Goal: Task Accomplishment & Management: Manage account settings

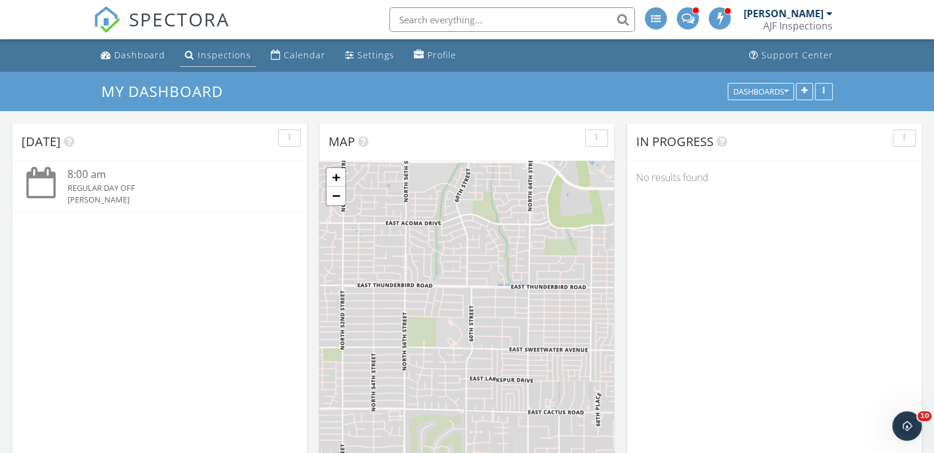
click at [228, 57] on div "Inspections" at bounding box center [224, 55] width 53 height 12
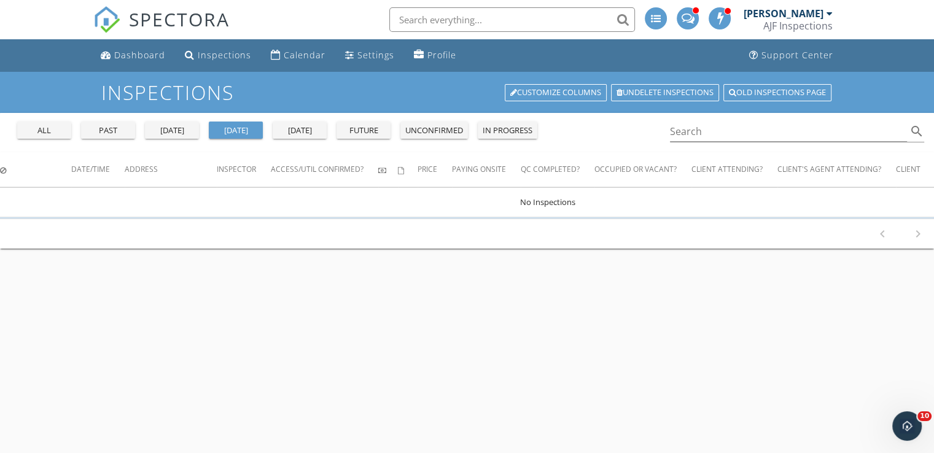
click at [297, 133] on div "tomorrow" at bounding box center [300, 131] width 44 height 12
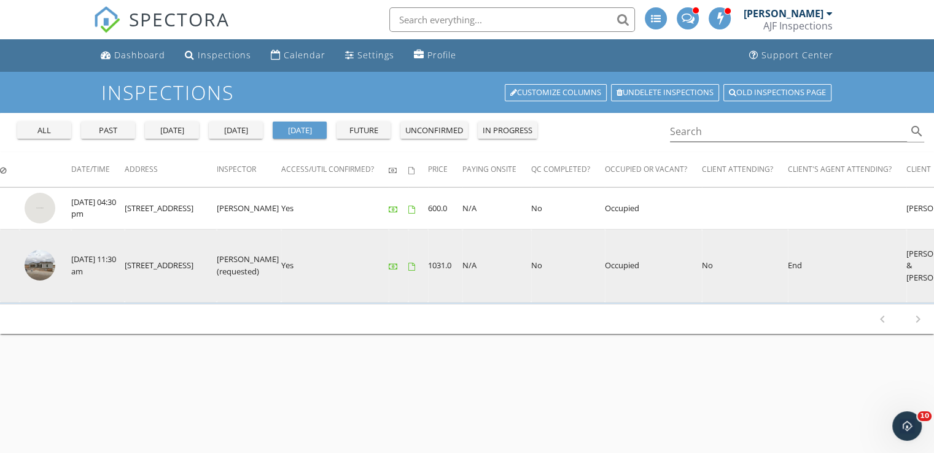
click at [36, 269] on img at bounding box center [40, 265] width 31 height 31
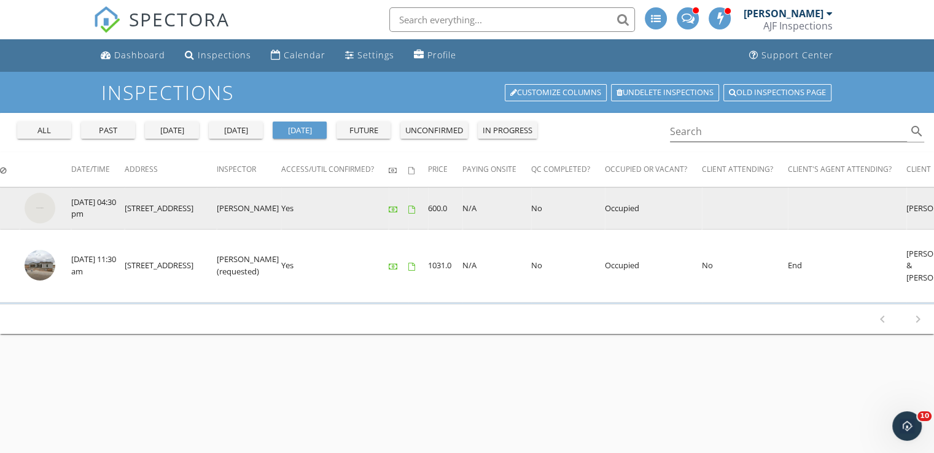
click at [44, 205] on img at bounding box center [40, 208] width 31 height 31
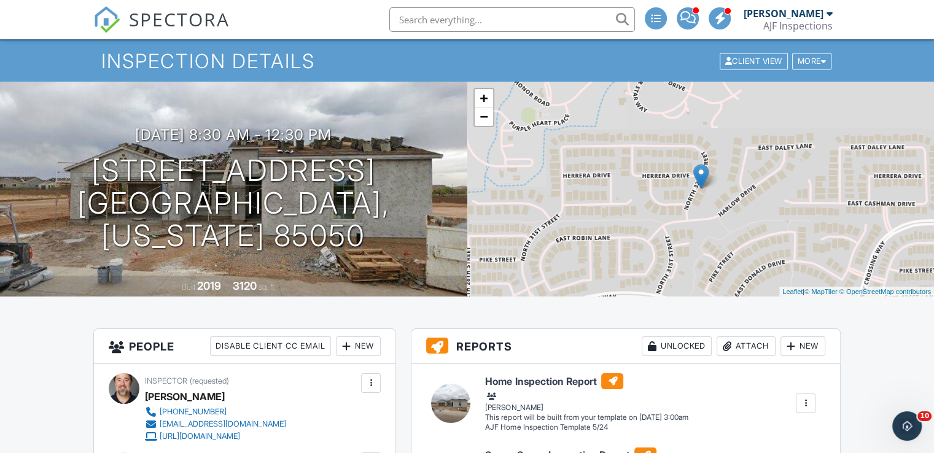
scroll to position [14, 0]
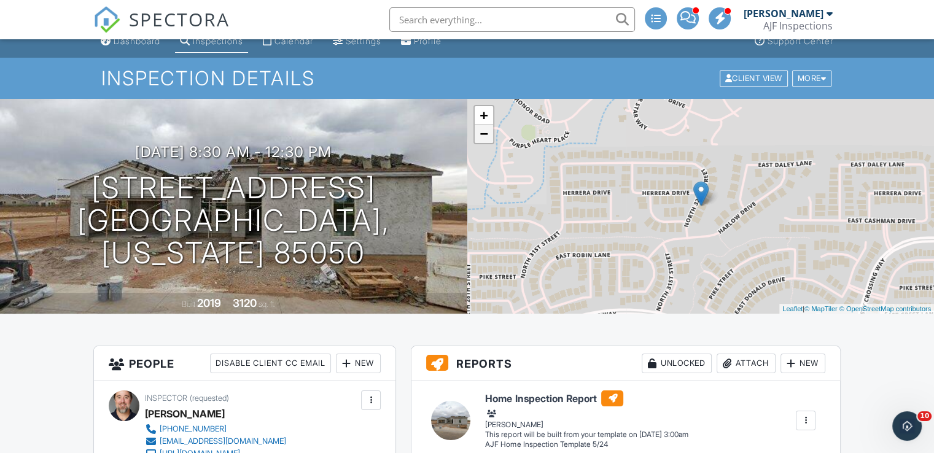
click at [489, 138] on link "−" at bounding box center [484, 134] width 18 height 18
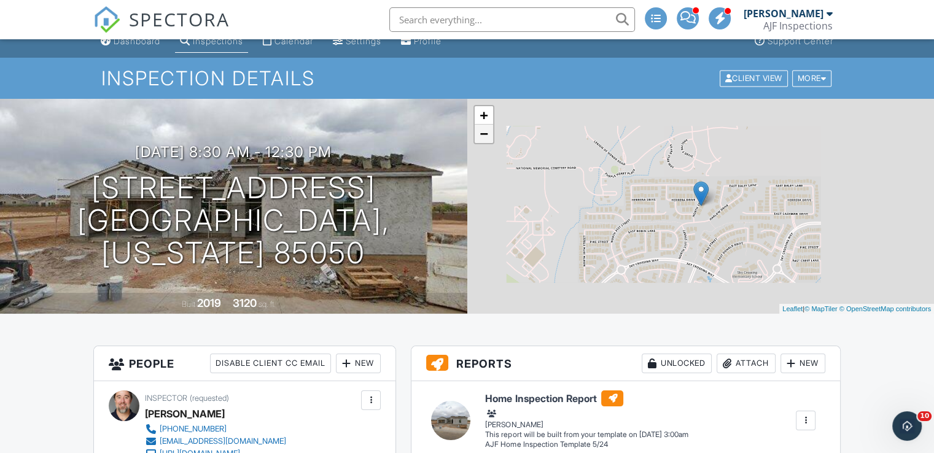
click at [489, 138] on link "−" at bounding box center [484, 134] width 18 height 18
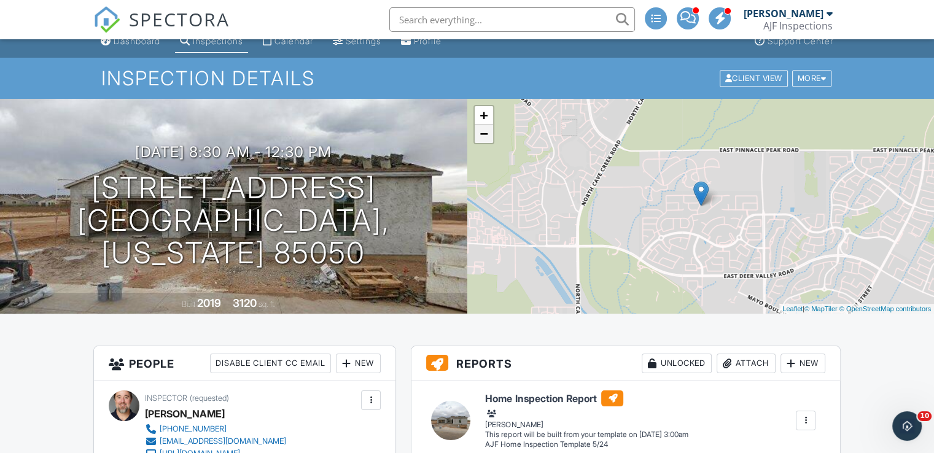
click at [489, 138] on link "−" at bounding box center [484, 134] width 18 height 18
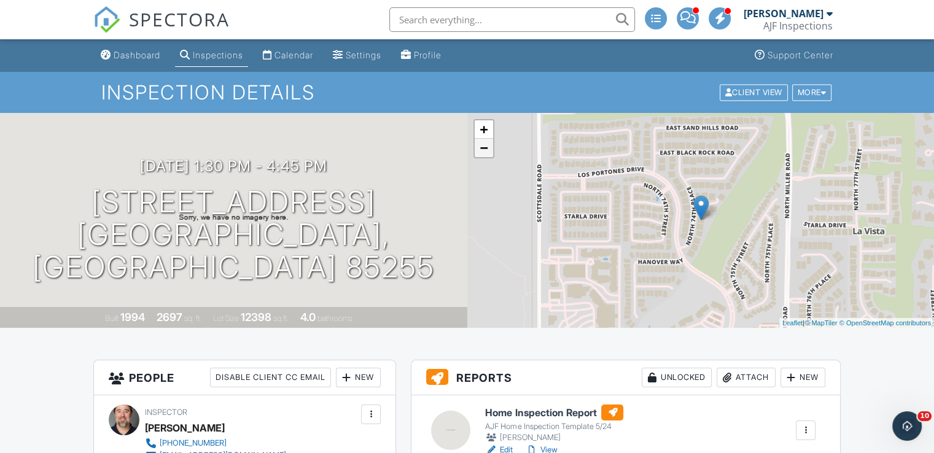
click at [482, 148] on link "−" at bounding box center [484, 148] width 18 height 18
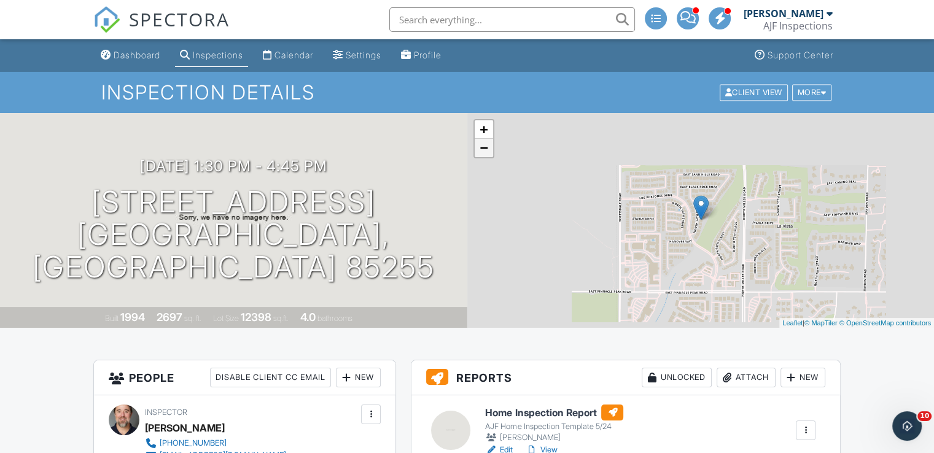
click at [482, 148] on link "−" at bounding box center [484, 148] width 18 height 18
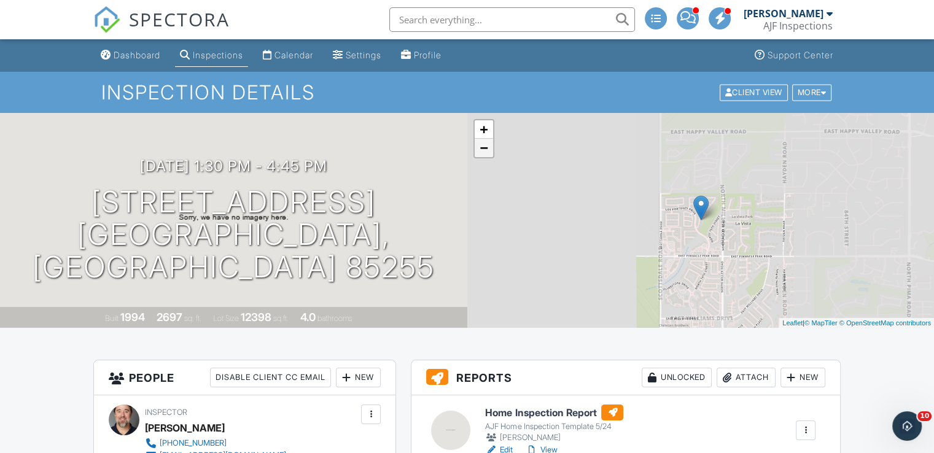
click at [482, 148] on link "−" at bounding box center [484, 148] width 18 height 18
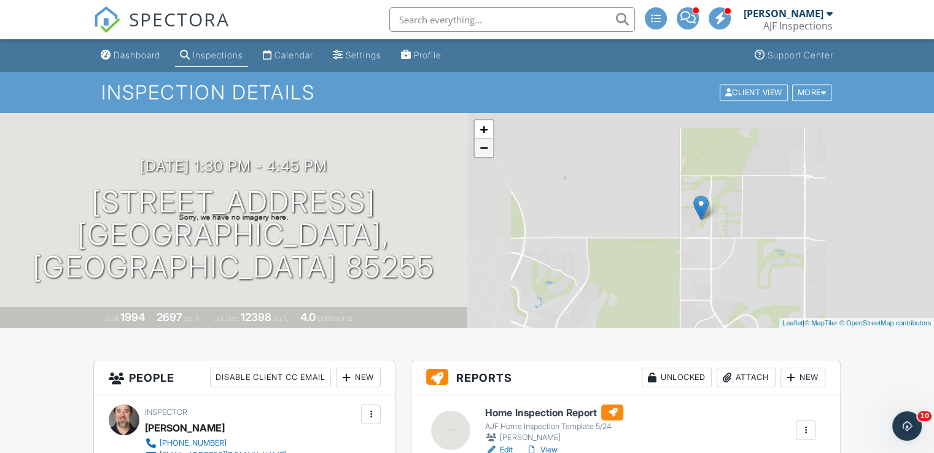
click at [482, 148] on link "−" at bounding box center [484, 148] width 18 height 18
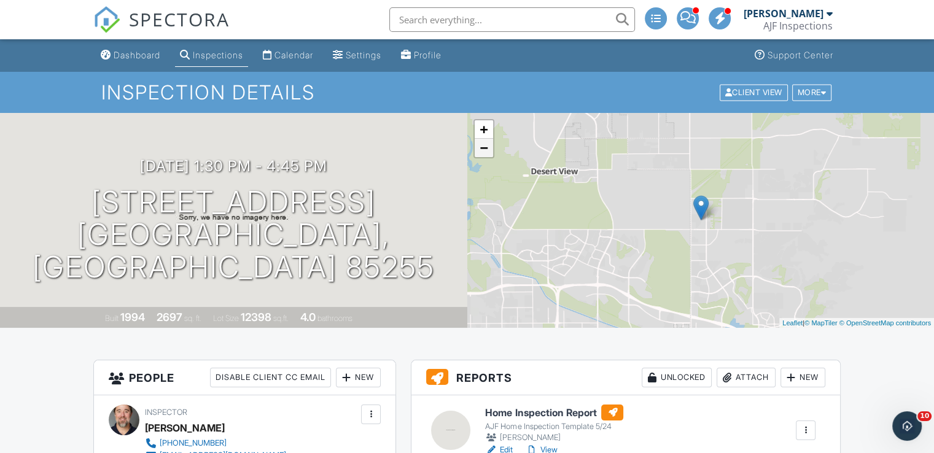
click at [482, 148] on link "−" at bounding box center [484, 148] width 18 height 18
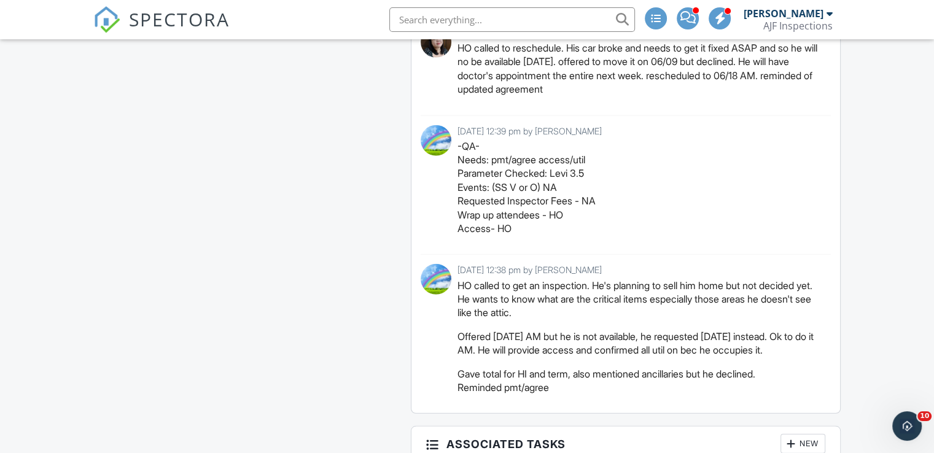
scroll to position [3226, 0]
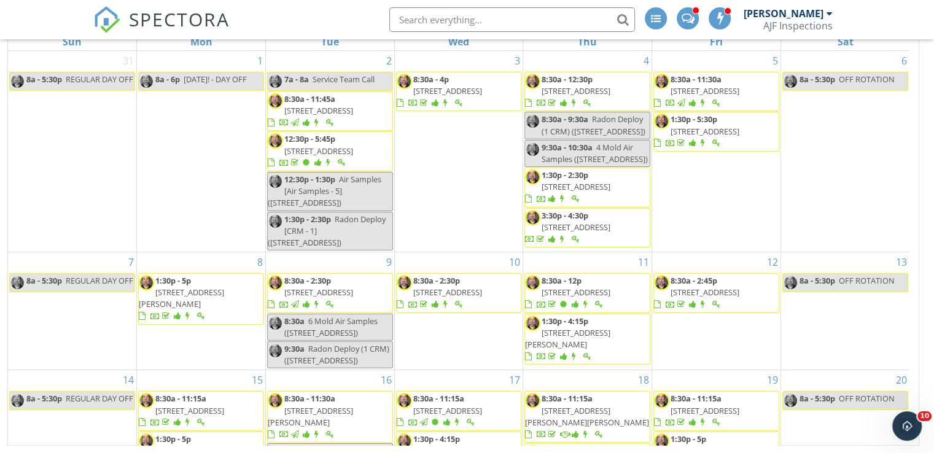
scroll to position [264, 0]
